Goal: Task Accomplishment & Management: Manage account settings

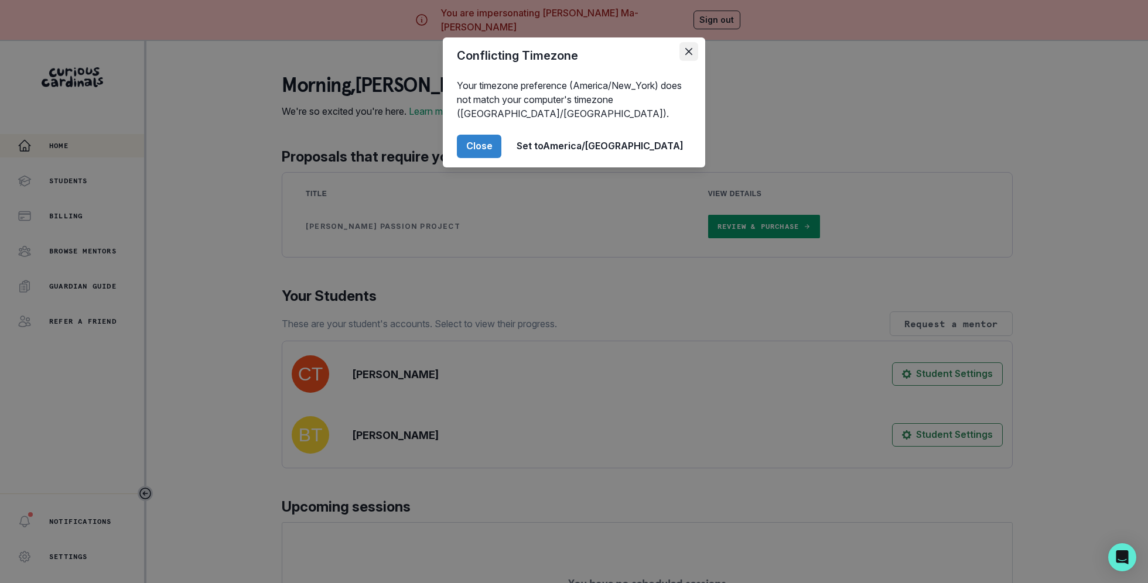
click at [680, 54] on button "Close" at bounding box center [689, 51] width 19 height 19
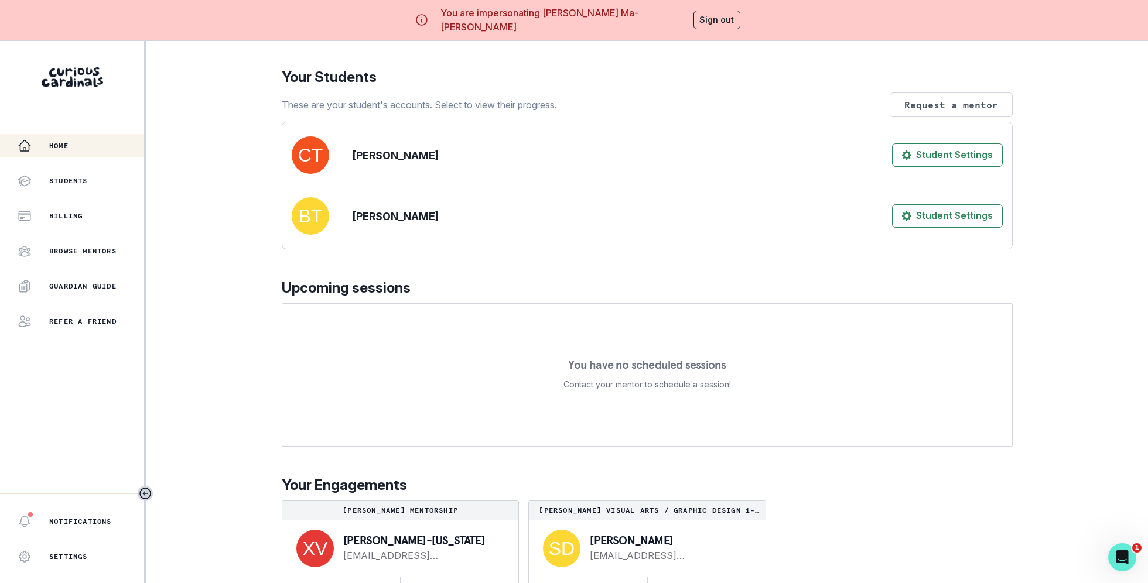
scroll to position [41, 0]
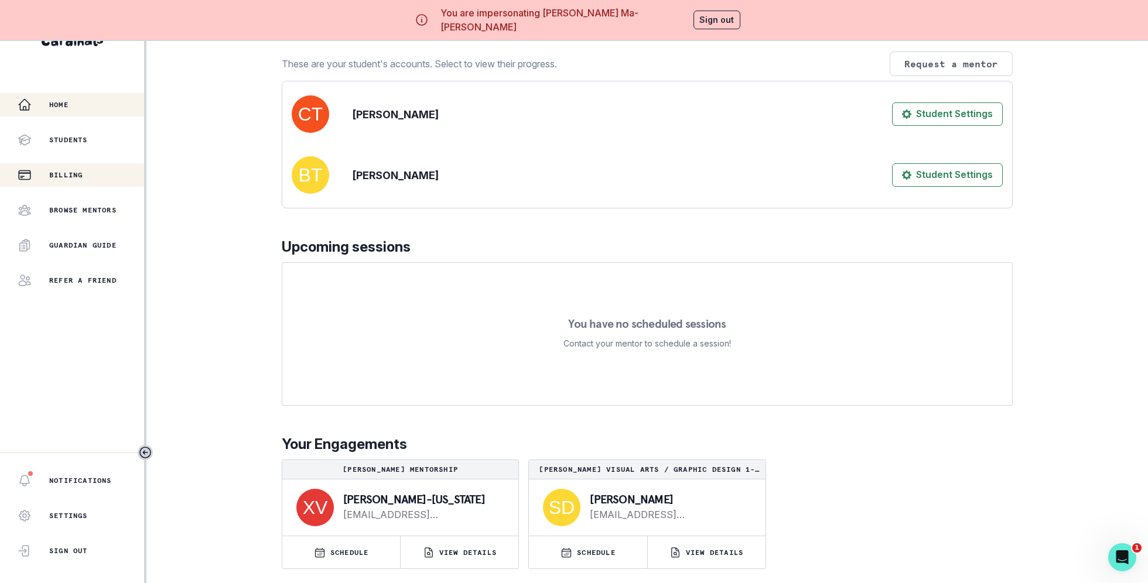
click at [101, 182] on button "Billing" at bounding box center [72, 174] width 144 height 23
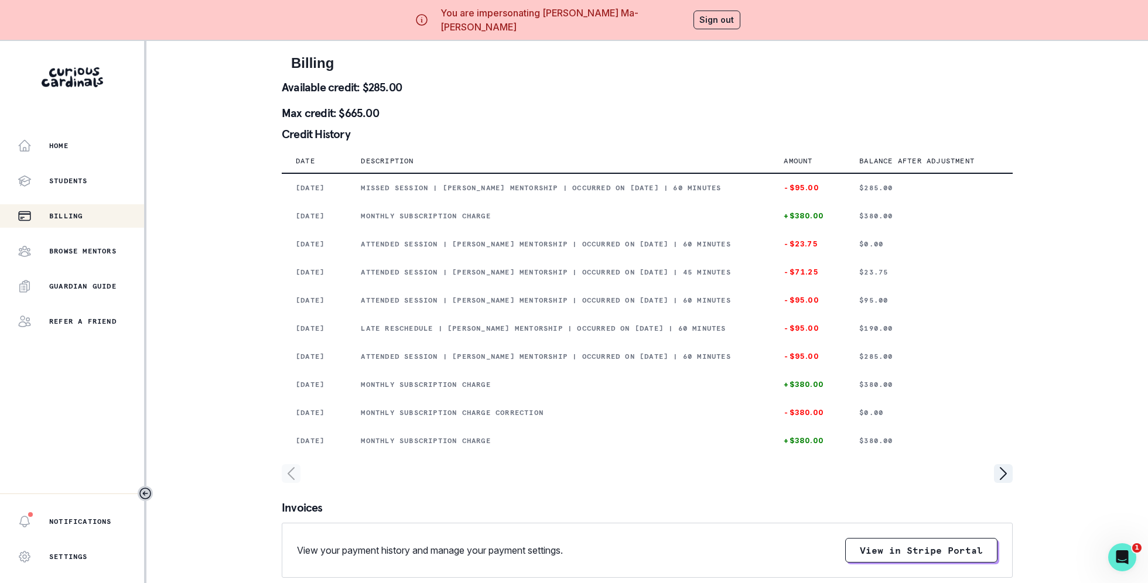
click at [701, 31] on div "You are impersonating [PERSON_NAME] Ma-[PERSON_NAME] Sign out" at bounding box center [574, 20] width 333 height 28
click at [703, 21] on button "Sign out" at bounding box center [717, 20] width 47 height 19
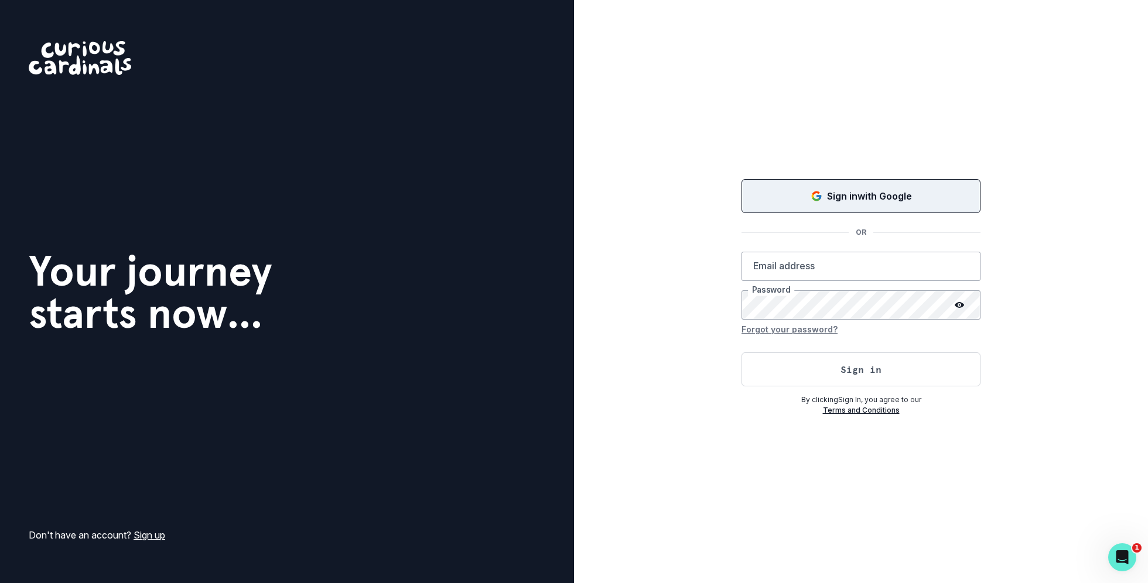
click at [813, 186] on button "Sign in with Google" at bounding box center [861, 196] width 239 height 34
